Goal: Task Accomplishment & Management: Use online tool/utility

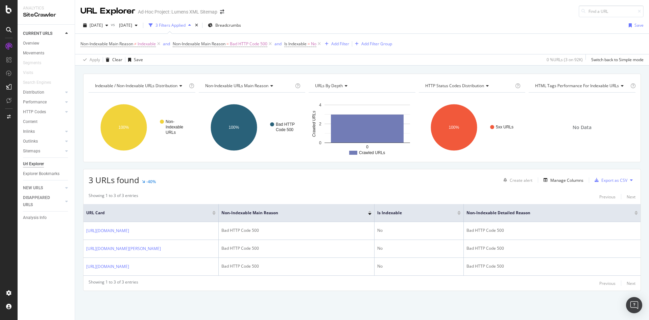
scroll to position [15, 0]
click at [103, 22] on span "2025 Sep. 12th" at bounding box center [96, 25] width 13 height 6
click at [460, 34] on div "Non-Indexable Main Reason ≠ Indexable and Non-Indexable Main Reason = Bad HTTP …" at bounding box center [361, 44] width 563 height 20
click at [39, 153] on div "Sitemaps" at bounding box center [31, 151] width 17 height 7
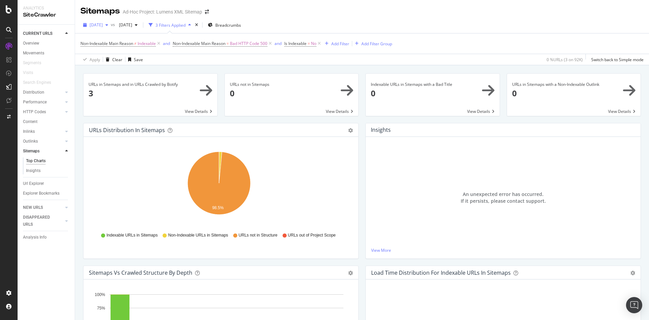
click at [103, 27] on span "2025 Sep. 12th" at bounding box center [96, 25] width 13 height 6
click at [106, 40] on div "2025 Sep. 12th" at bounding box center [107, 38] width 34 height 6
click at [28, 42] on div "Overview" at bounding box center [31, 43] width 16 height 7
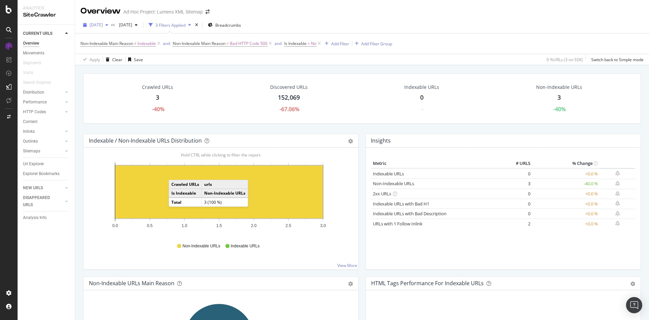
click at [103, 26] on span "2025 Sep. 12th" at bounding box center [96, 25] width 13 height 6
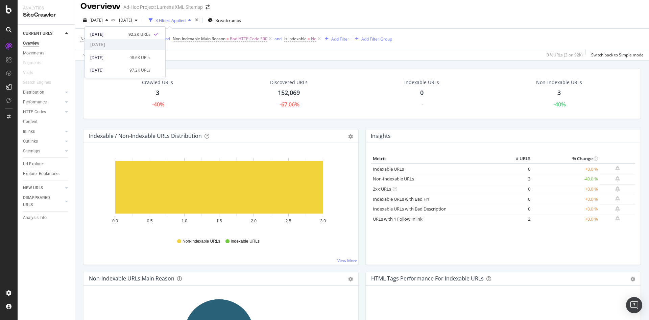
scroll to position [4, 0]
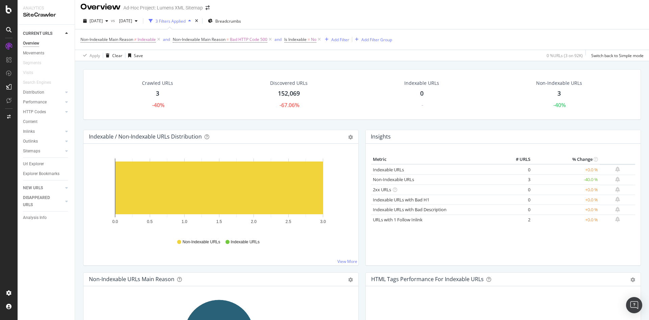
click at [229, 127] on div "Crawled URLs 3 -40% Discovered URLs 152,069 -67.06% Indexable URLs 0 - Non-Inde…" at bounding box center [362, 99] width 564 height 60
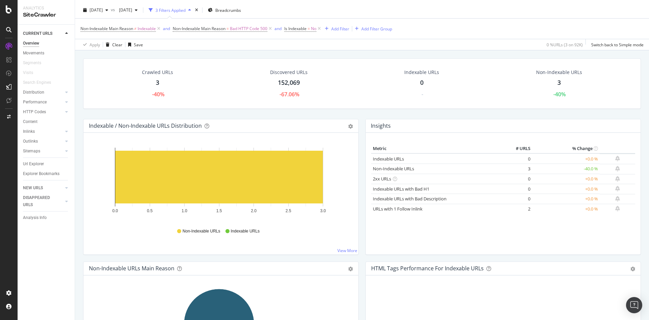
scroll to position [0, 0]
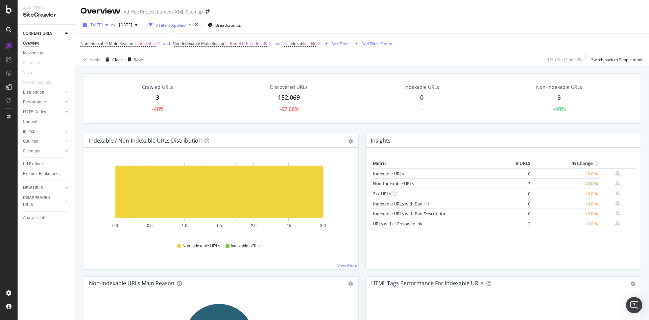
click at [103, 25] on span "2025 Sep. 12th" at bounding box center [96, 25] width 13 height 6
click at [111, 62] on div "2025 Jul. 18th" at bounding box center [107, 62] width 35 height 6
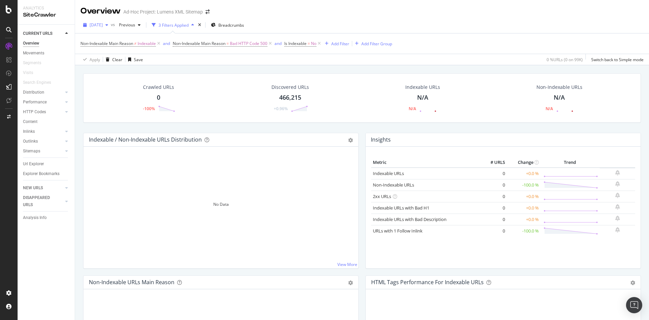
click at [101, 23] on span "2025 Jul. 18th" at bounding box center [96, 25] width 13 height 6
click at [104, 36] on div "2025 Sep. 12th" at bounding box center [107, 38] width 35 height 6
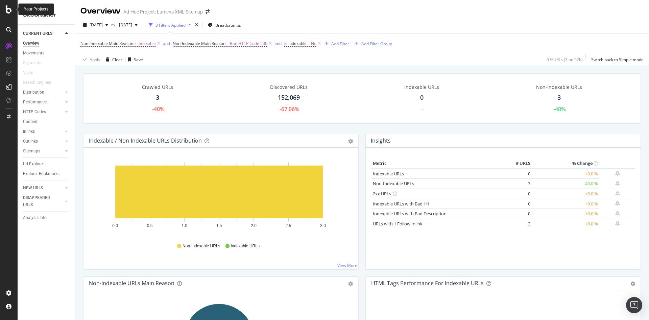
click at [13, 8] on div at bounding box center [9, 9] width 16 height 8
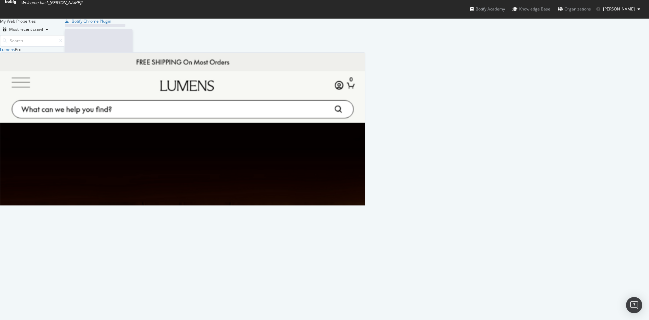
scroll to position [312, 633]
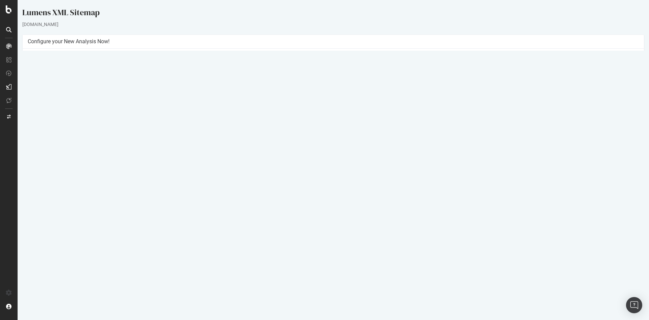
click at [54, 222] on link "2025 Sep. 12th report" at bounding box center [46, 221] width 26 height 6
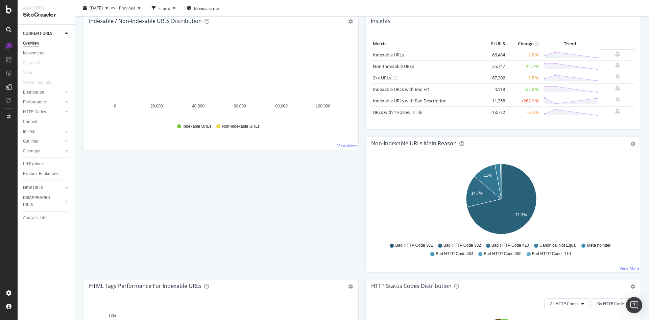
scroll to position [76, 0]
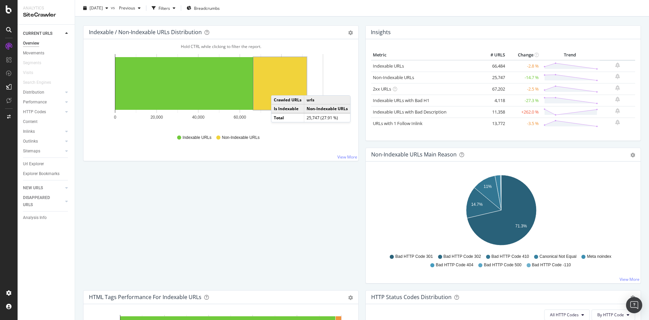
click at [277, 89] on rect "A chart." at bounding box center [279, 83] width 53 height 53
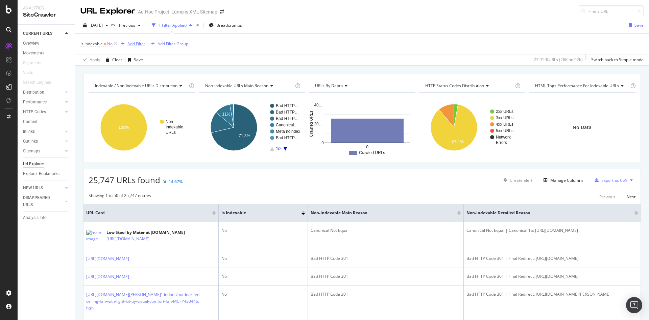
click at [137, 44] on div "Add Filter" at bounding box center [136, 44] width 18 height 6
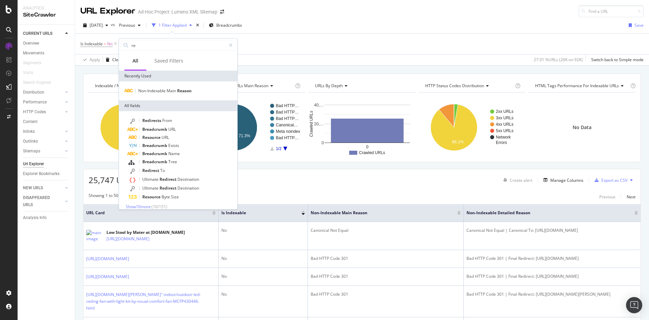
type input "r"
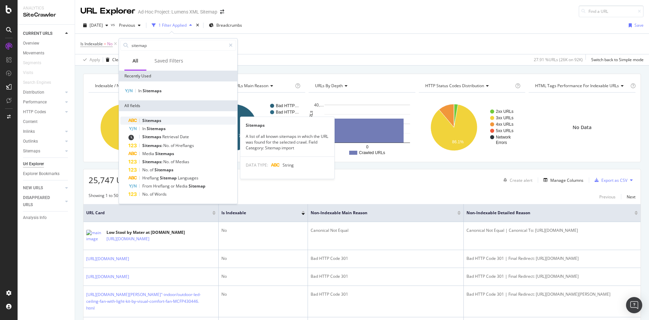
type input "sitemap"
click at [176, 120] on div "Sitemaps" at bounding box center [181, 121] width 107 height 8
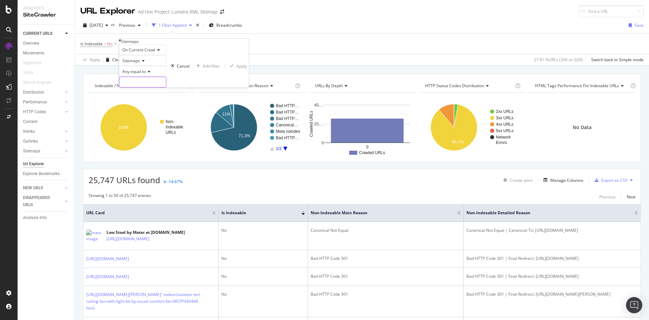
click at [166, 87] on input "text" at bounding box center [142, 82] width 47 height 10
click at [142, 77] on div "Any equal to" at bounding box center [142, 71] width 47 height 11
click at [166, 66] on div "Sitemaps" at bounding box center [142, 60] width 47 height 11
click at [187, 88] on div "On Current Crawl Sitemaps Any equal to Cancel Add filter Apply" at bounding box center [184, 65] width 130 height 43
click at [132, 44] on div "Sitemaps" at bounding box center [130, 42] width 18 height 6
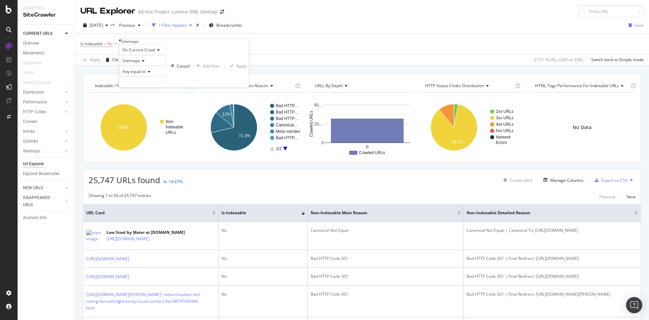
click at [121, 43] on icon at bounding box center [120, 41] width 2 height 4
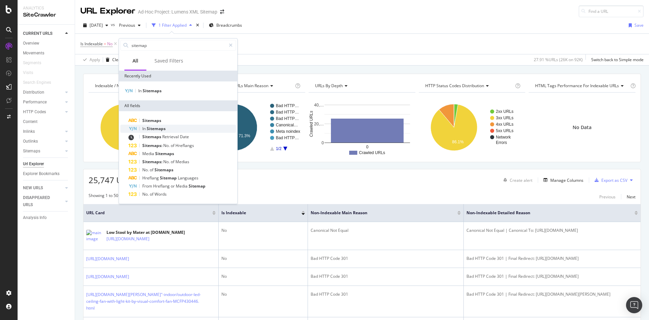
click at [167, 127] on div "In Sitemaps" at bounding box center [181, 129] width 107 height 8
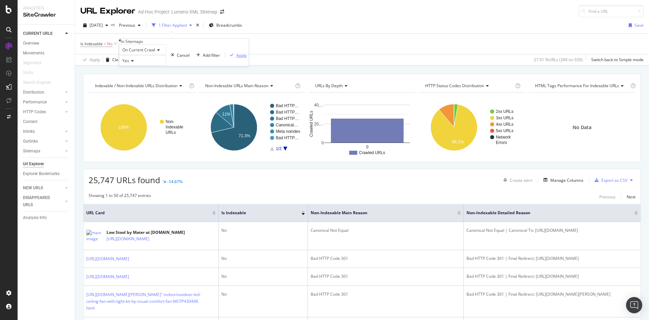
click at [236, 58] on div "Apply" at bounding box center [241, 55] width 10 height 6
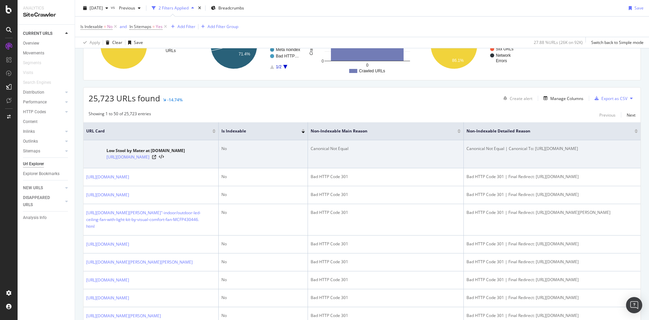
scroll to position [75, 0]
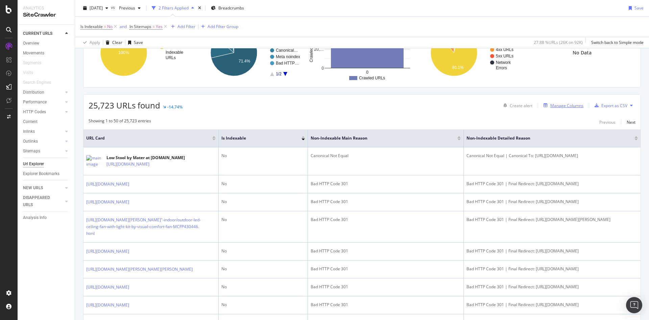
click at [563, 105] on div "Manage Columns" at bounding box center [566, 106] width 33 height 6
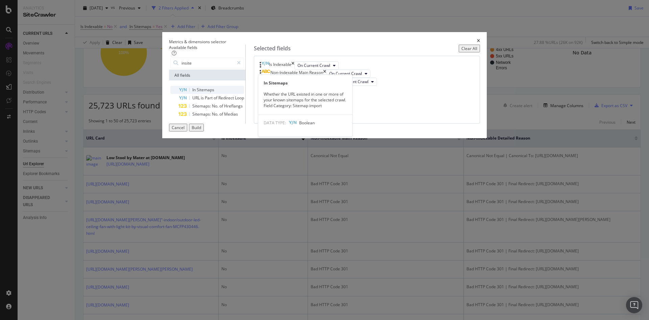
type input "insite"
click at [214, 93] on span "Sitemaps" at bounding box center [206, 90] width 18 height 6
click at [201, 130] on div "Build" at bounding box center [196, 128] width 9 height 6
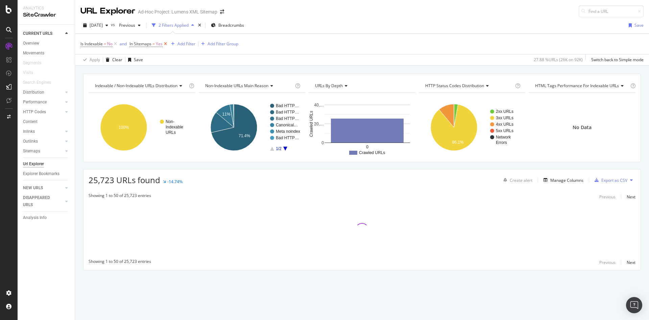
click at [164, 45] on icon at bounding box center [166, 44] width 6 height 7
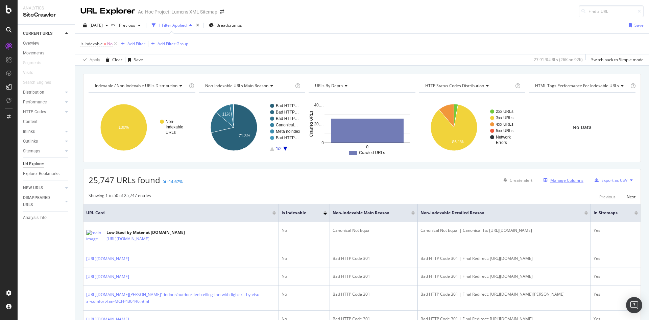
click at [552, 183] on div "Manage Columns" at bounding box center [566, 180] width 33 height 6
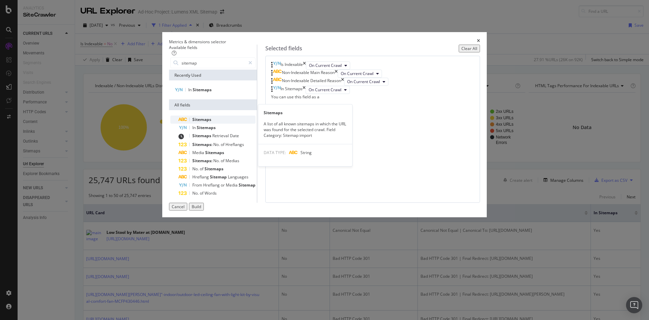
type input "sitemap"
click at [229, 124] on div "Sitemaps" at bounding box center [216, 120] width 77 height 8
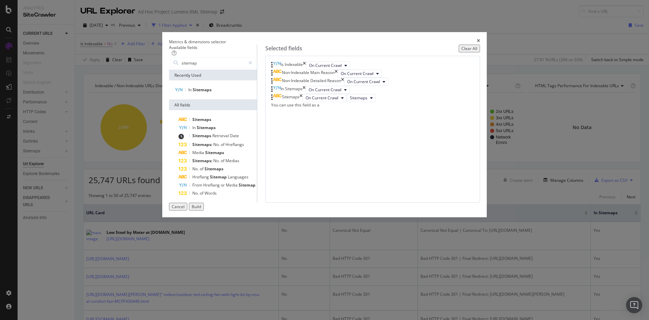
click at [201, 209] on div "Build" at bounding box center [196, 207] width 9 height 6
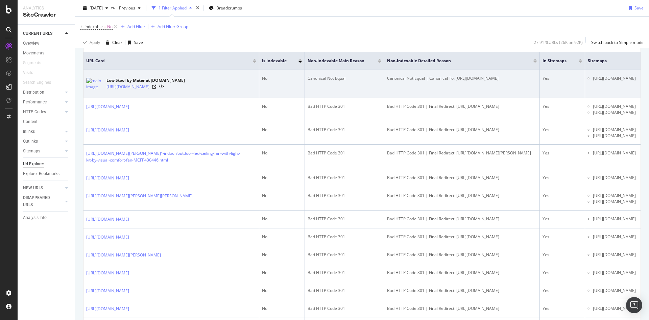
scroll to position [153, 0]
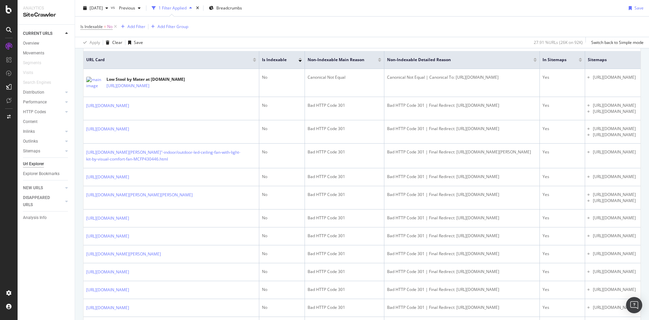
click at [557, 24] on div "Is Indexable = No Add Filter Add Filter Group" at bounding box center [361, 27] width 563 height 20
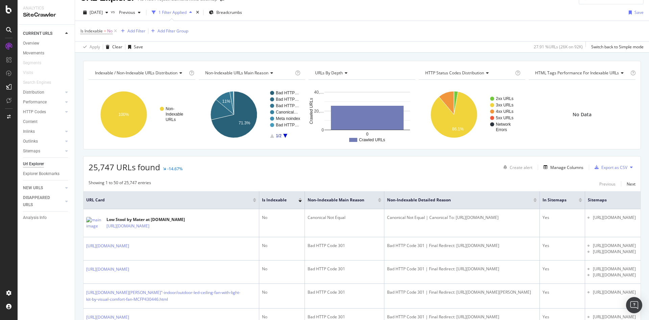
scroll to position [12, 0]
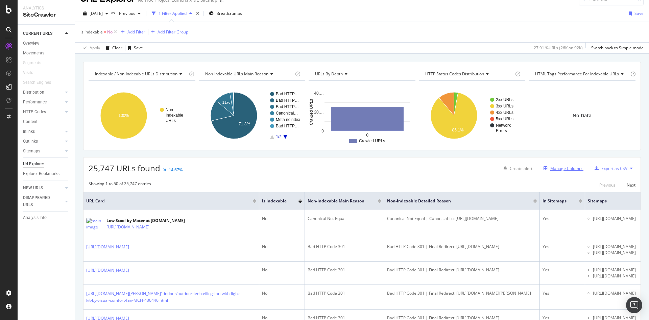
click at [554, 169] on div "Manage Columns" at bounding box center [566, 169] width 33 height 6
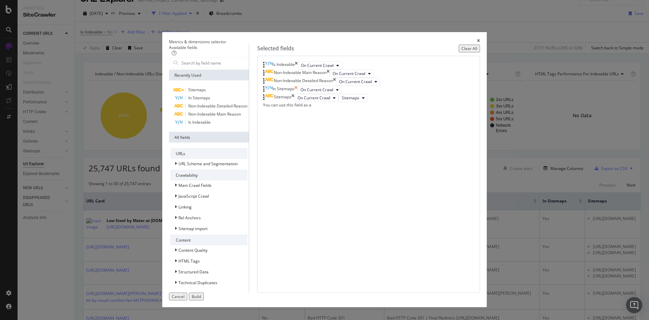
click at [297, 94] on icon "times" at bounding box center [295, 90] width 3 height 8
click at [365, 92] on icon "modal" at bounding box center [363, 90] width 3 height 4
click at [530, 179] on div "Metrics & dimensions selector Available fields Recently Used Sitemaps In Sitema…" at bounding box center [324, 160] width 649 height 320
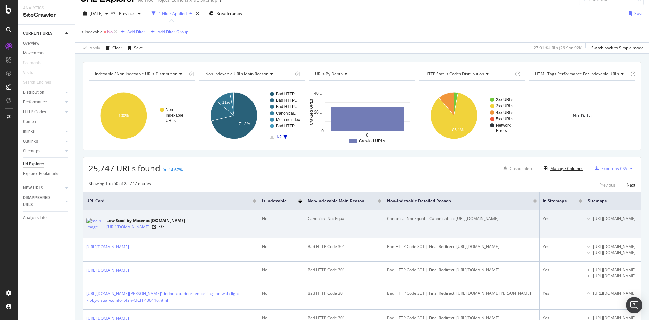
scroll to position [26, 0]
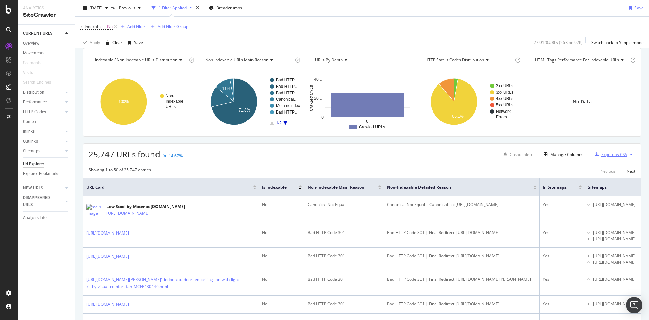
click at [607, 154] on div "Export as CSV" at bounding box center [614, 155] width 26 height 6
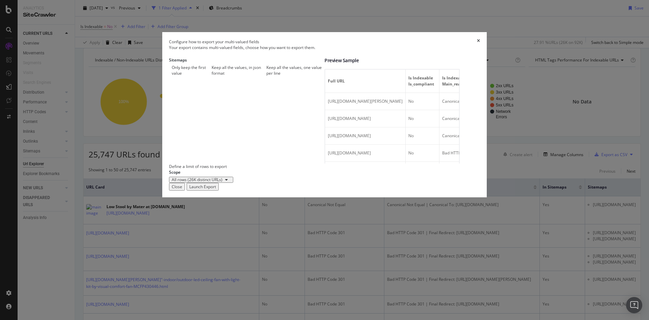
click at [182, 190] on div "Close" at bounding box center [177, 187] width 10 height 6
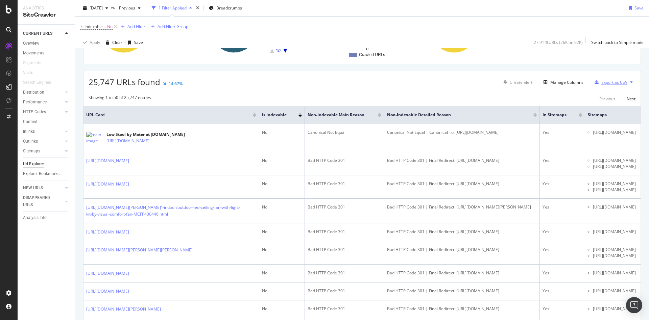
scroll to position [97, 0]
click at [608, 43] on div "Switch back to Simple mode" at bounding box center [617, 43] width 52 height 6
click at [604, 40] on div "Switch to Advanced Mode" at bounding box center [619, 43] width 48 height 6
click at [605, 87] on div "Export as CSV" at bounding box center [609, 83] width 35 height 10
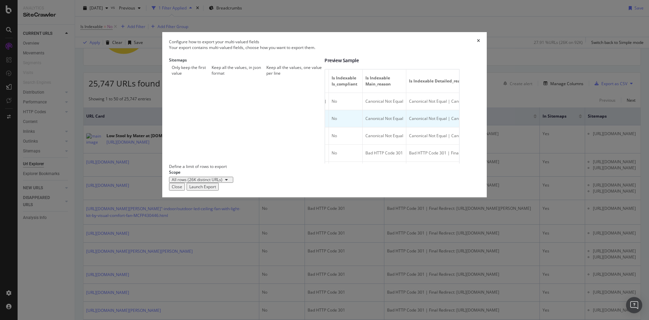
scroll to position [0, 0]
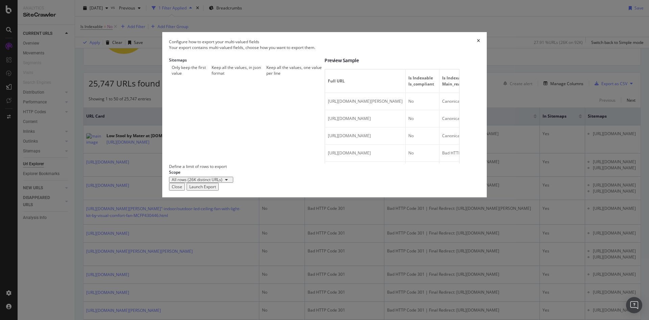
click at [220, 76] on div "Keep all the values, in json format" at bounding box center [238, 70] width 52 height 11
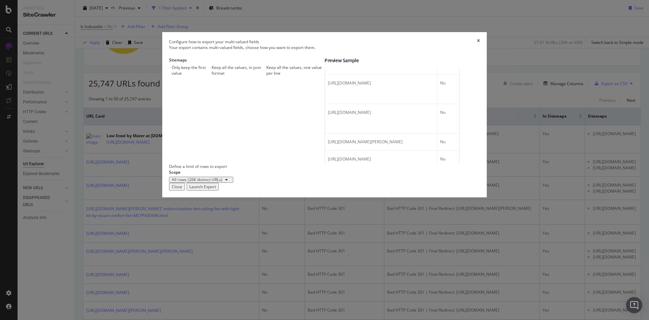
click at [216, 190] on div "Launch Export" at bounding box center [202, 187] width 27 height 6
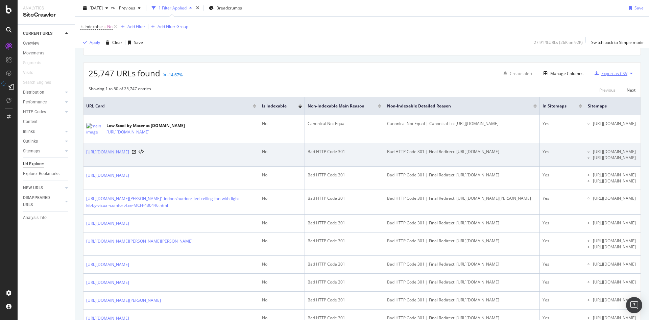
scroll to position [48, 0]
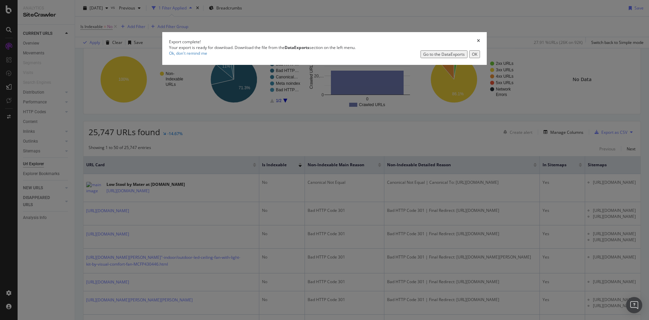
click at [423, 57] on div "Go to the DataExports" at bounding box center [444, 54] width 42 height 6
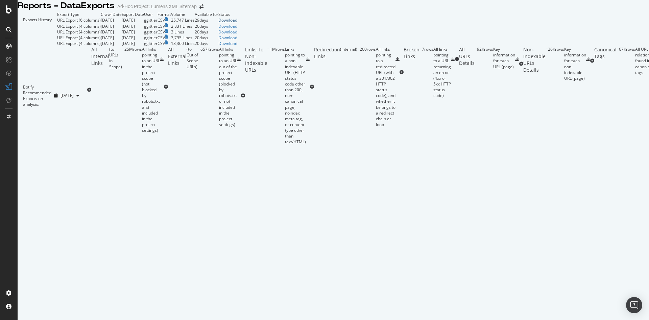
click at [237, 23] on div "Download" at bounding box center [227, 20] width 19 height 6
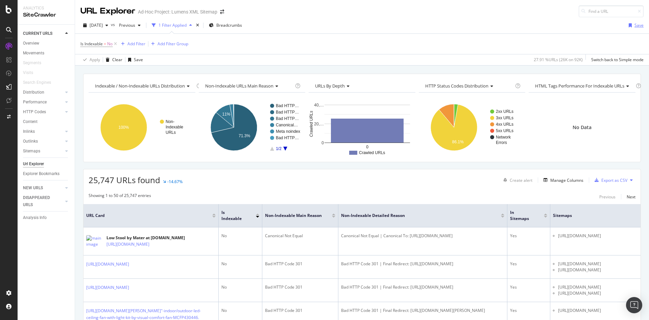
click at [628, 29] on div "Save" at bounding box center [635, 25] width 18 height 10
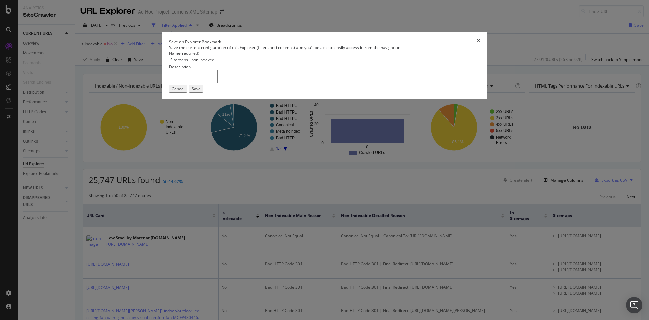
type input "Sitemaps - non indexed pages"
click at [201, 92] on div "Save" at bounding box center [196, 89] width 9 height 6
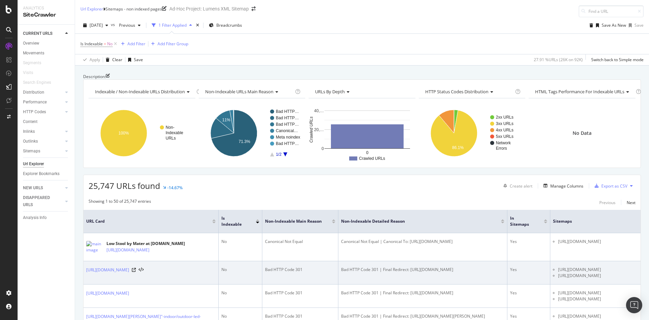
scroll to position [0, 36]
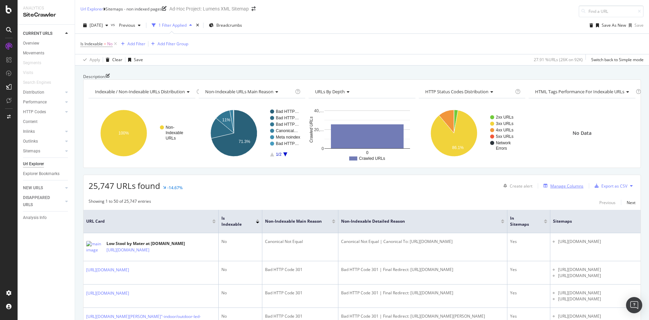
click at [550, 190] on button "Manage Columns" at bounding box center [562, 186] width 43 height 8
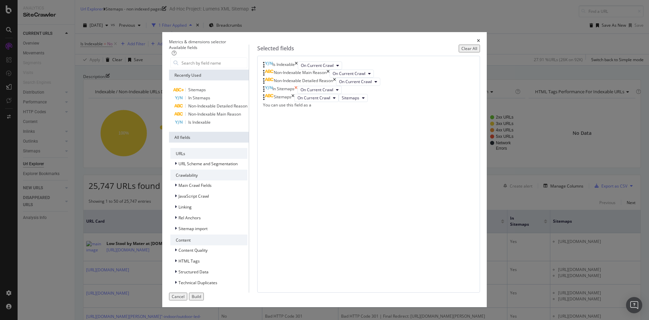
click at [297, 94] on icon "times" at bounding box center [295, 90] width 3 height 8
click at [201, 294] on div "Build" at bounding box center [196, 297] width 9 height 6
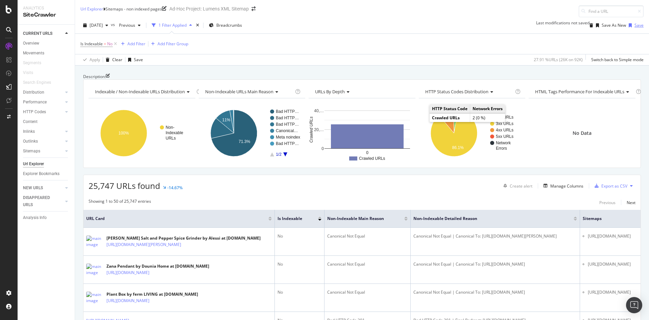
click at [628, 24] on icon "button" at bounding box center [629, 25] width 3 height 4
click at [527, 44] on div "Is Indexable = No Add Filter Add Filter Group" at bounding box center [361, 44] width 563 height 20
